Goal: Task Accomplishment & Management: Use online tool/utility

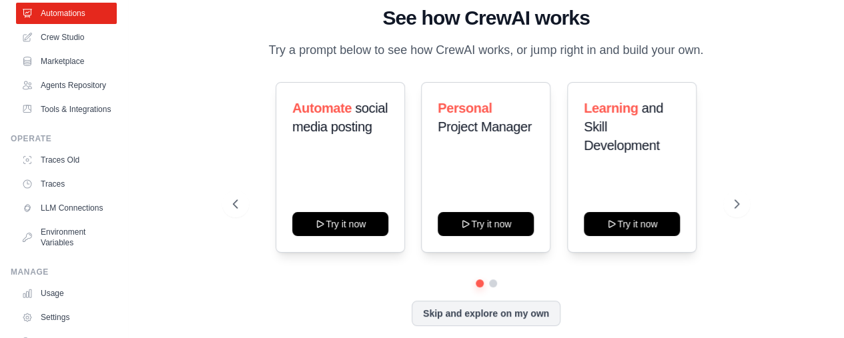
scroll to position [69, 0]
click at [72, 121] on link "Tools & Integrations" at bounding box center [66, 109] width 101 height 21
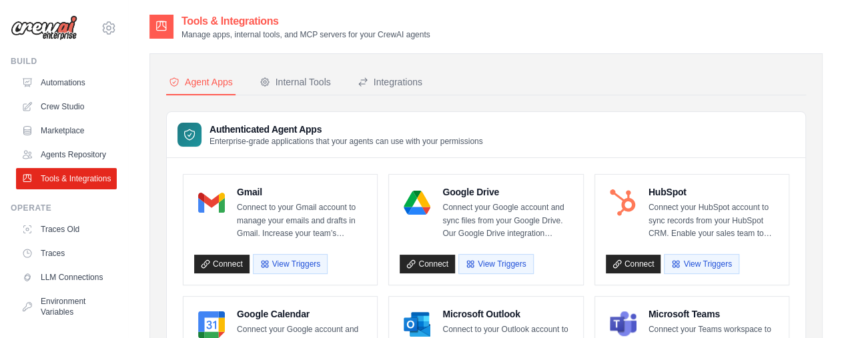
click at [316, 83] on div "Internal Tools" at bounding box center [295, 81] width 71 height 13
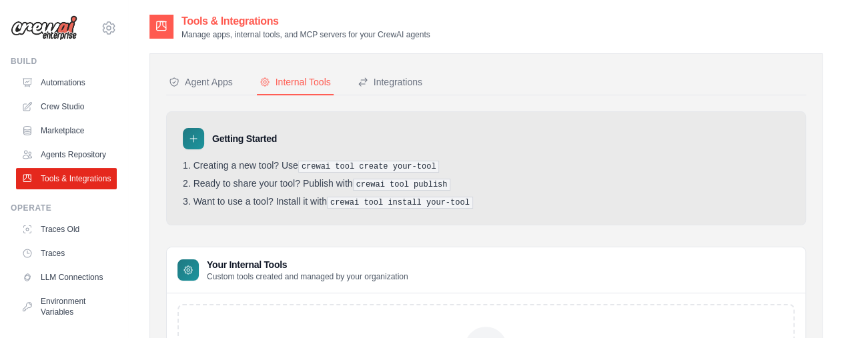
click at [382, 73] on button "Integrations" at bounding box center [390, 82] width 70 height 25
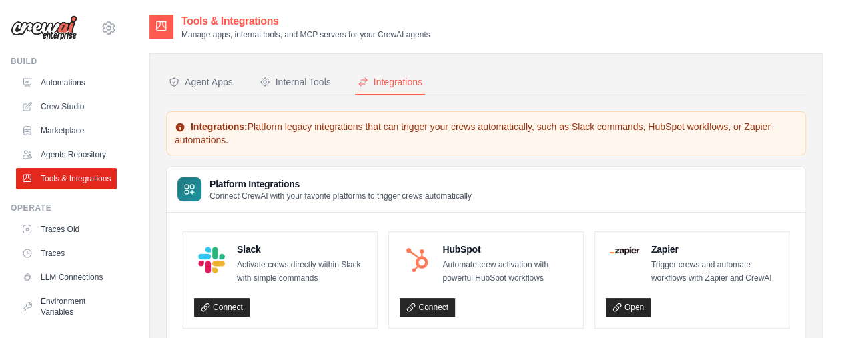
click at [71, 85] on link "Automations" at bounding box center [66, 82] width 101 height 21
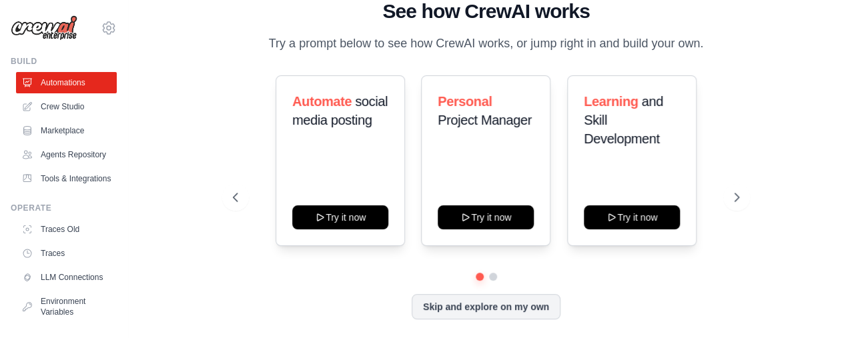
scroll to position [9, 0]
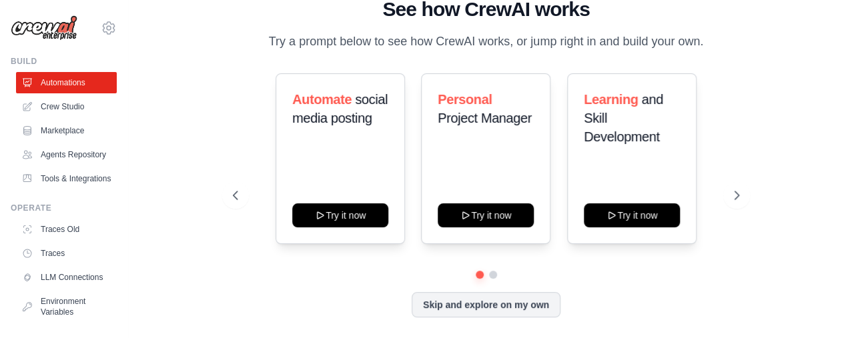
click at [67, 108] on link "Crew Studio" at bounding box center [66, 106] width 101 height 21
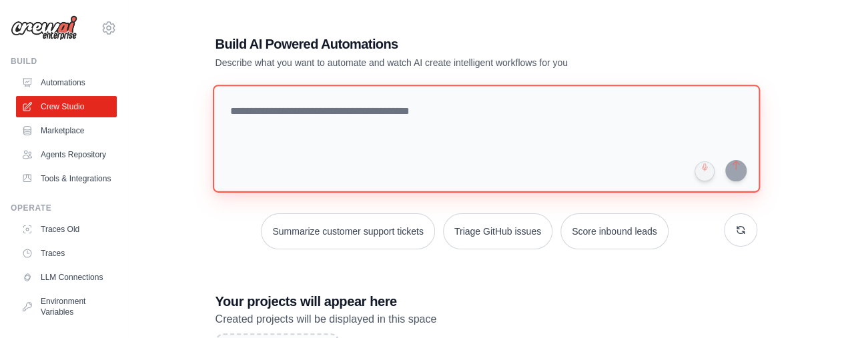
click at [369, 134] on textarea at bounding box center [485, 139] width 547 height 108
type textarea "*"
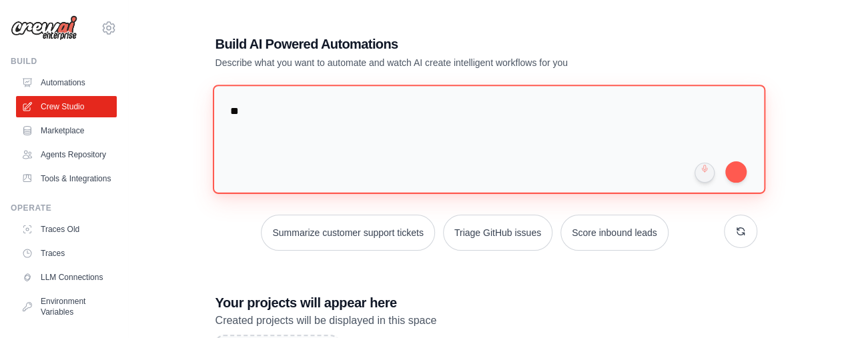
type textarea "*"
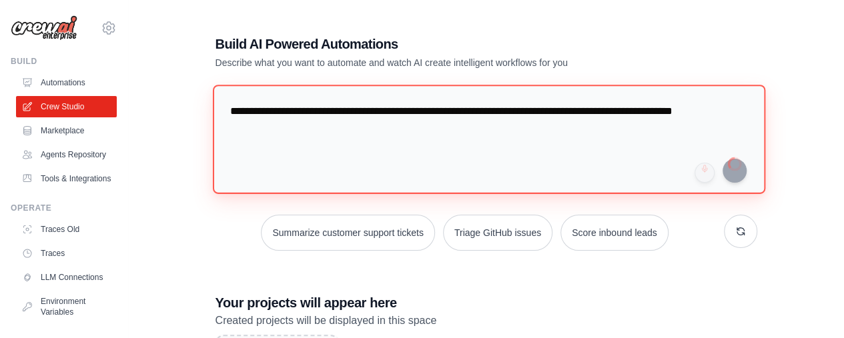
type textarea "**********"
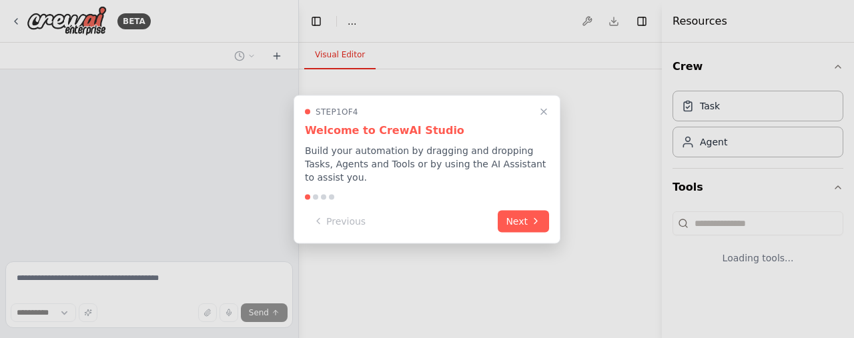
select select "****"
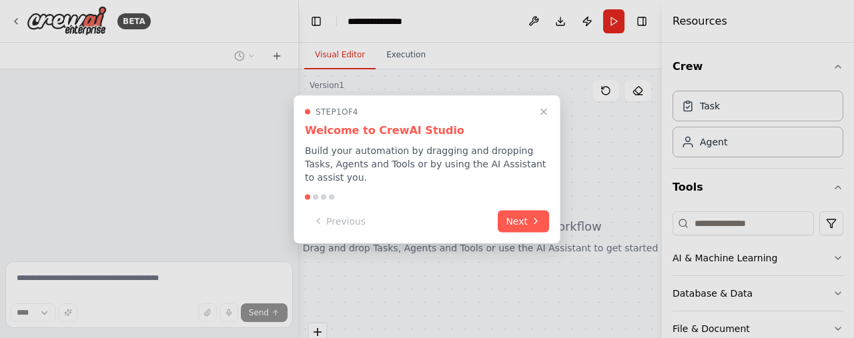
click at [527, 210] on button "Next" at bounding box center [523, 221] width 51 height 22
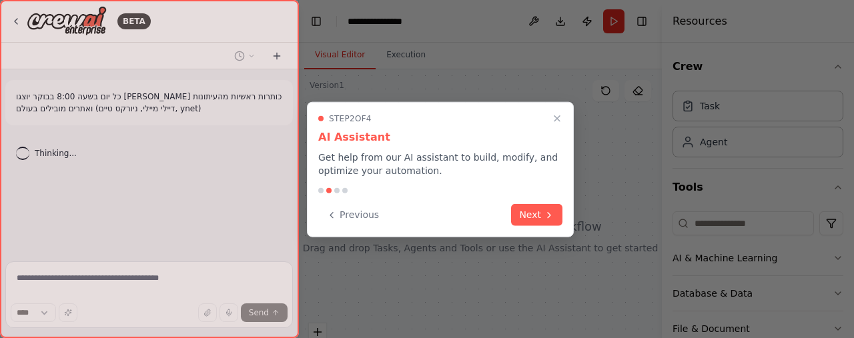
click at [539, 211] on button "Next" at bounding box center [536, 215] width 51 height 22
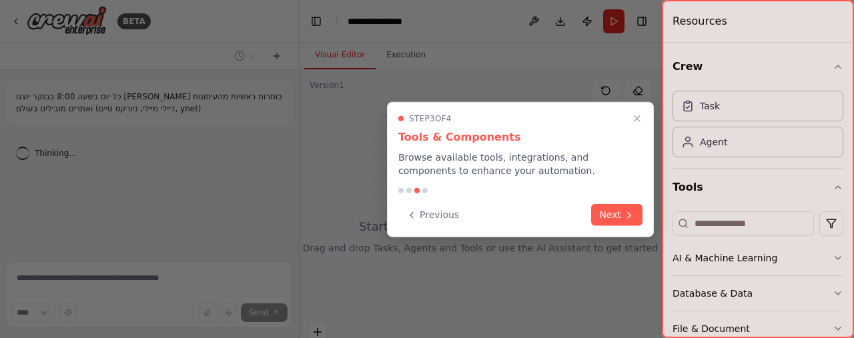
click at [605, 215] on button "Next" at bounding box center [616, 215] width 51 height 22
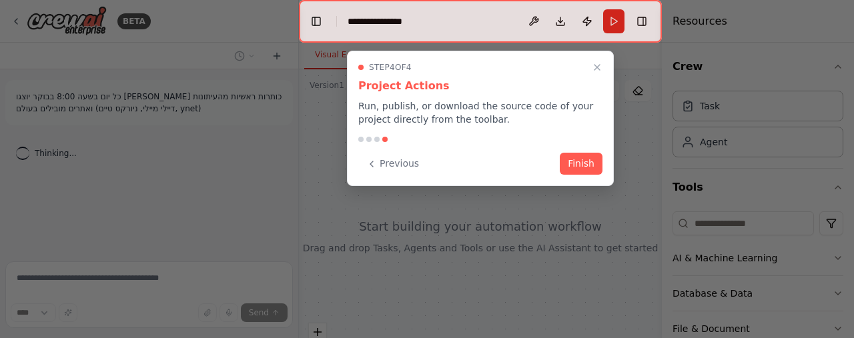
click at [574, 166] on button "Finish" at bounding box center [581, 164] width 43 height 22
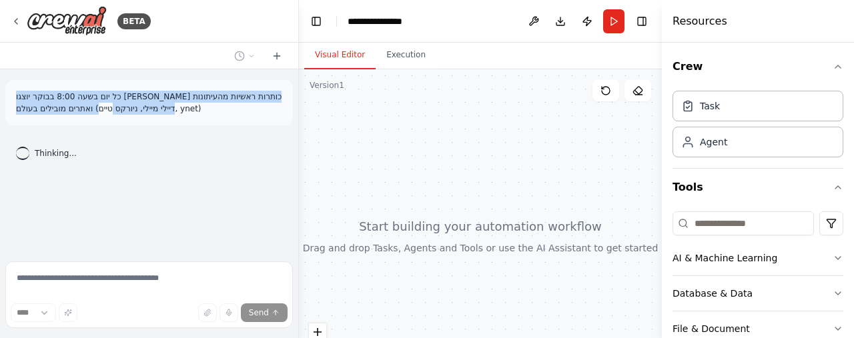
drag, startPoint x: 141, startPoint y: 106, endPoint x: 13, endPoint y: 90, distance: 129.8
click at [13, 90] on div "כל יום בשעה 8:00 בבוקר יוצגו לי כותרות ראשיות מהעיתונות ואתרים מובילים בעולם (ד…" at bounding box center [149, 102] width 288 height 45
copy p "כל יום בשעה 8:00 בבוקר יוצגו לי כותרות ראשיות מהעיתונות ואתרים מובילים בעולם (ד…"
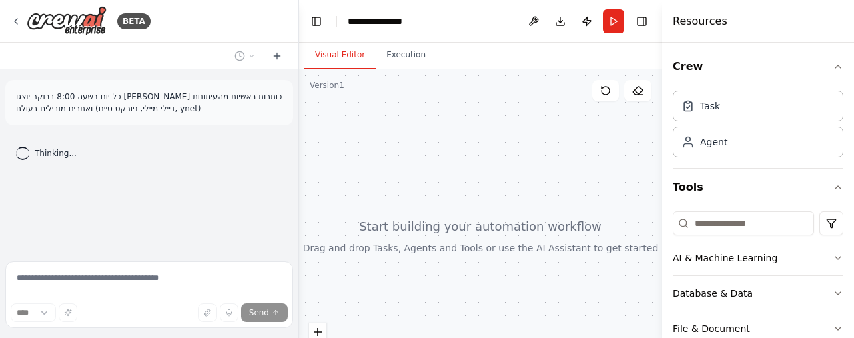
click at [47, 145] on div "Thinking..." at bounding box center [46, 153] width 82 height 35
click at [165, 109] on p "כל יום בשעה 8:00 בבוקר יוצגו לי כותרות ראשיות מהעיתונות ואתרים מובילים בעולם (ד…" at bounding box center [149, 103] width 266 height 24
click at [213, 102] on p "כל יום בשעה 8:00 בבוקר יוצגו לי כותרות ראשיות מהעיתונות ואתרים מובילים בעולם (ד…" at bounding box center [149, 103] width 266 height 24
click at [23, 147] on div at bounding box center [22, 153] width 13 height 13
click at [23, 148] on div at bounding box center [22, 153] width 13 height 13
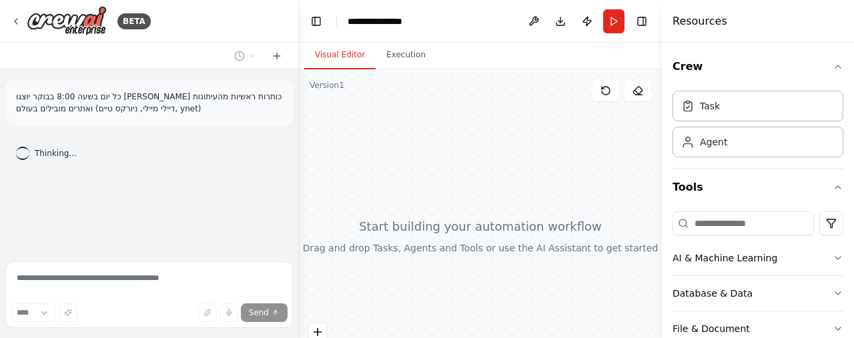
drag, startPoint x: 28, startPoint y: 147, endPoint x: 59, endPoint y: 137, distance: 32.9
click at [29, 147] on div "Thinking..." at bounding box center [46, 153] width 61 height 13
click at [292, 93] on div "כל יום בשעה 8:00 בבוקר יוצגו לי כותרות ראשיות מהעיתונות ואתרים מובילים בעולם (ד…" at bounding box center [149, 102] width 288 height 45
click at [272, 93] on p "כל יום בשעה 8:00 בבוקר יוצגו לי כותרות ראשיות מהעיתונות ואתרים מובילים בעולם (ד…" at bounding box center [149, 103] width 266 height 24
click at [278, 58] on icon at bounding box center [277, 56] width 11 height 11
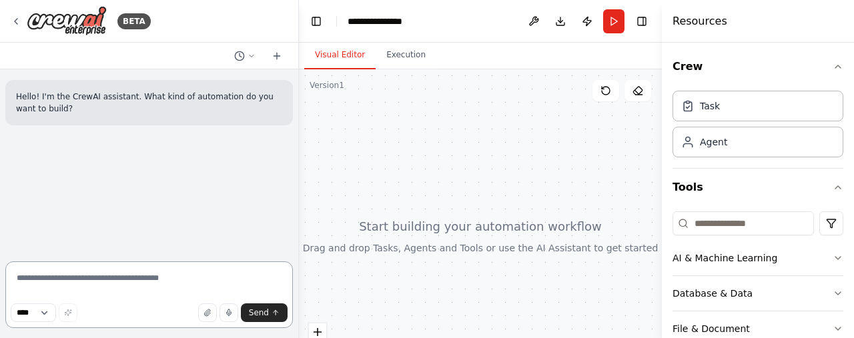
paste textarea "**********"
type textarea "**********"
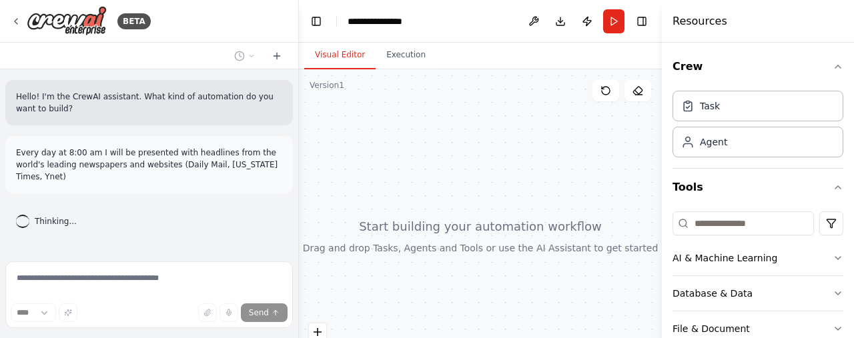
click at [274, 91] on p "Hello! I'm the CrewAI assistant. What kind of automation do you want to build?" at bounding box center [149, 103] width 266 height 24
click at [267, 91] on p "Hello! I'm the CrewAI assistant. What kind of automation do you want to build?" at bounding box center [149, 103] width 266 height 24
click at [819, 102] on div "Task" at bounding box center [757, 106] width 171 height 31
click at [792, 147] on div "Agent" at bounding box center [757, 142] width 171 height 31
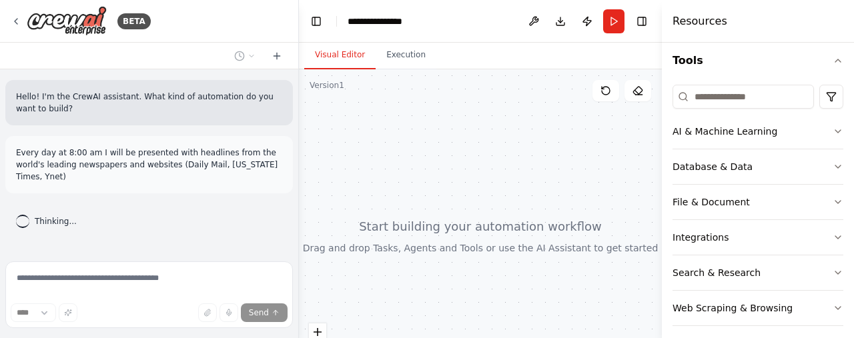
scroll to position [133, 0]
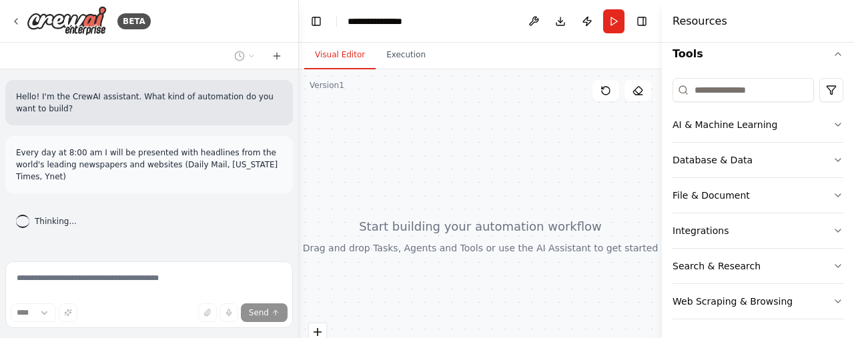
click at [833, 119] on icon "button" at bounding box center [838, 124] width 11 height 11
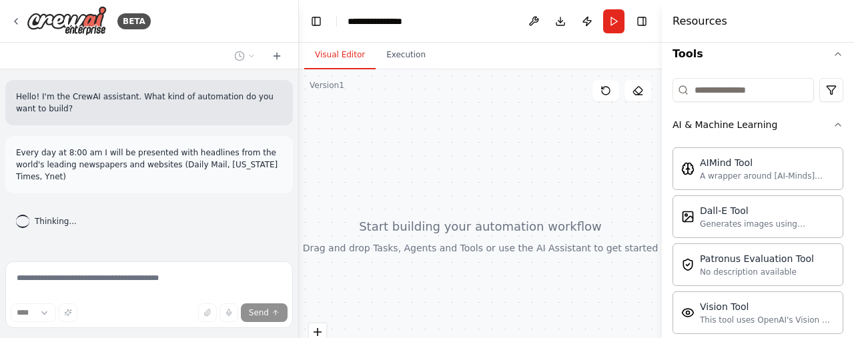
click at [833, 119] on icon "button" at bounding box center [838, 124] width 11 height 11
